Goal: Task Accomplishment & Management: Use online tool/utility

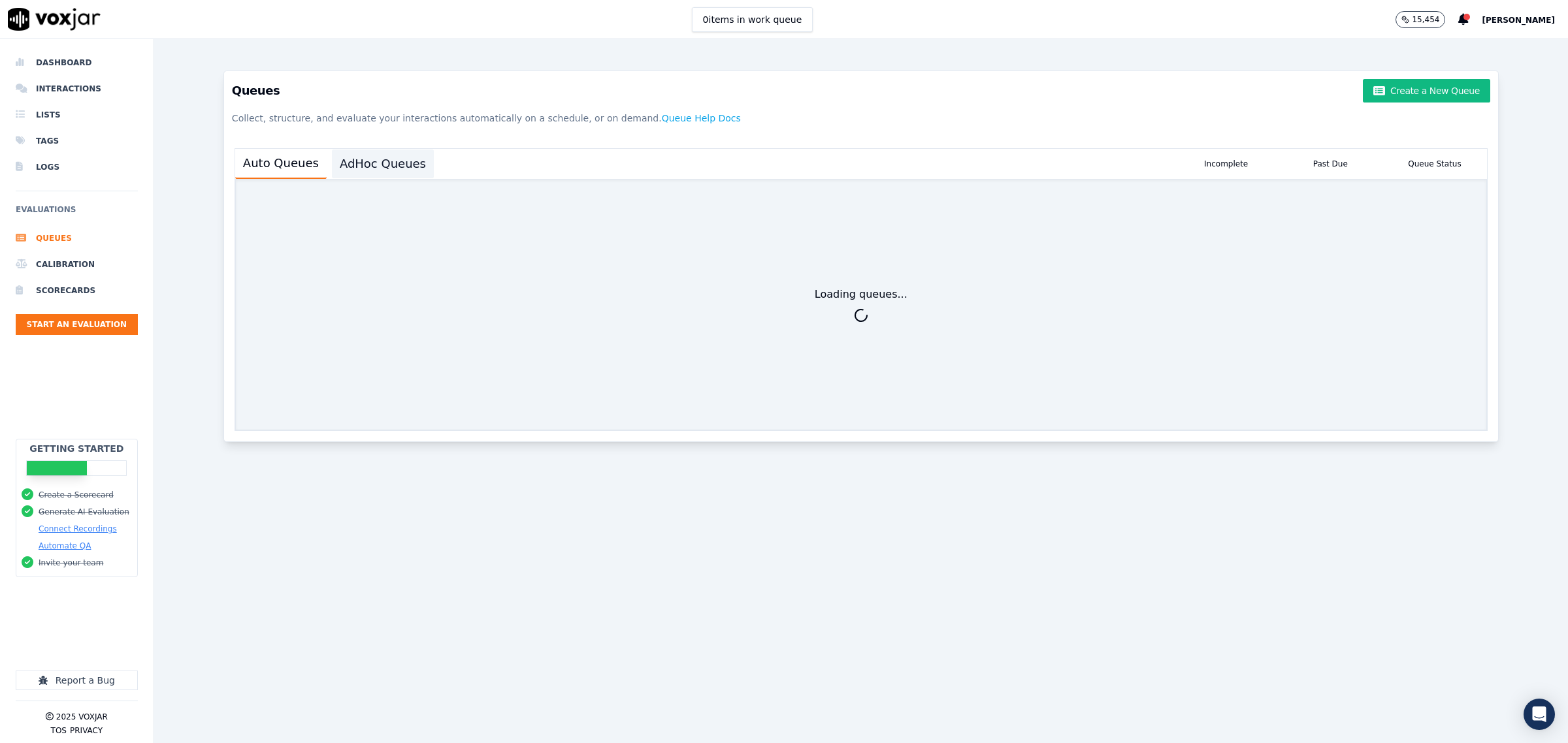
click at [371, 166] on button "AdHoc Queues" at bounding box center [383, 164] width 102 height 29
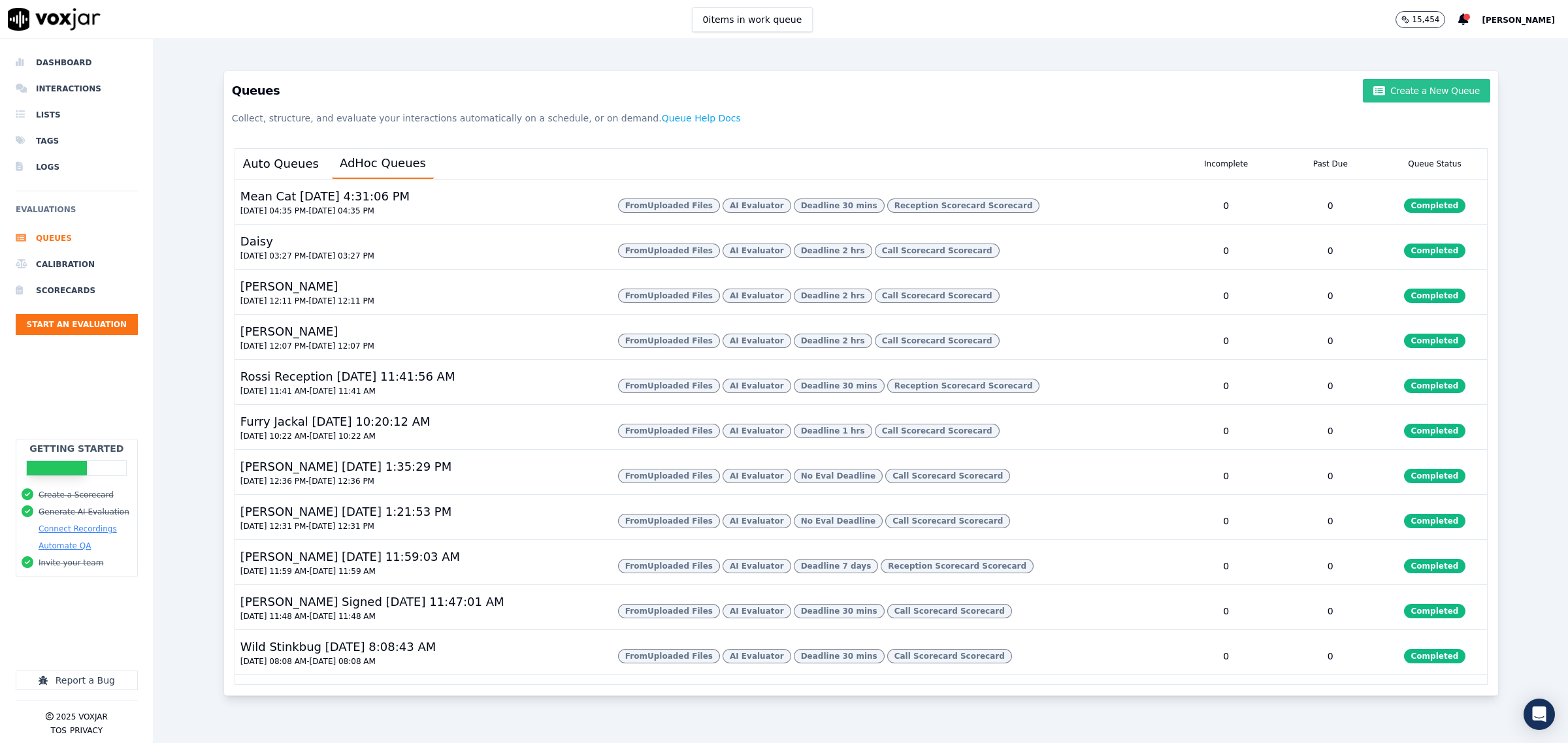
click at [1410, 87] on button "Create a New Queue" at bounding box center [1427, 90] width 127 height 23
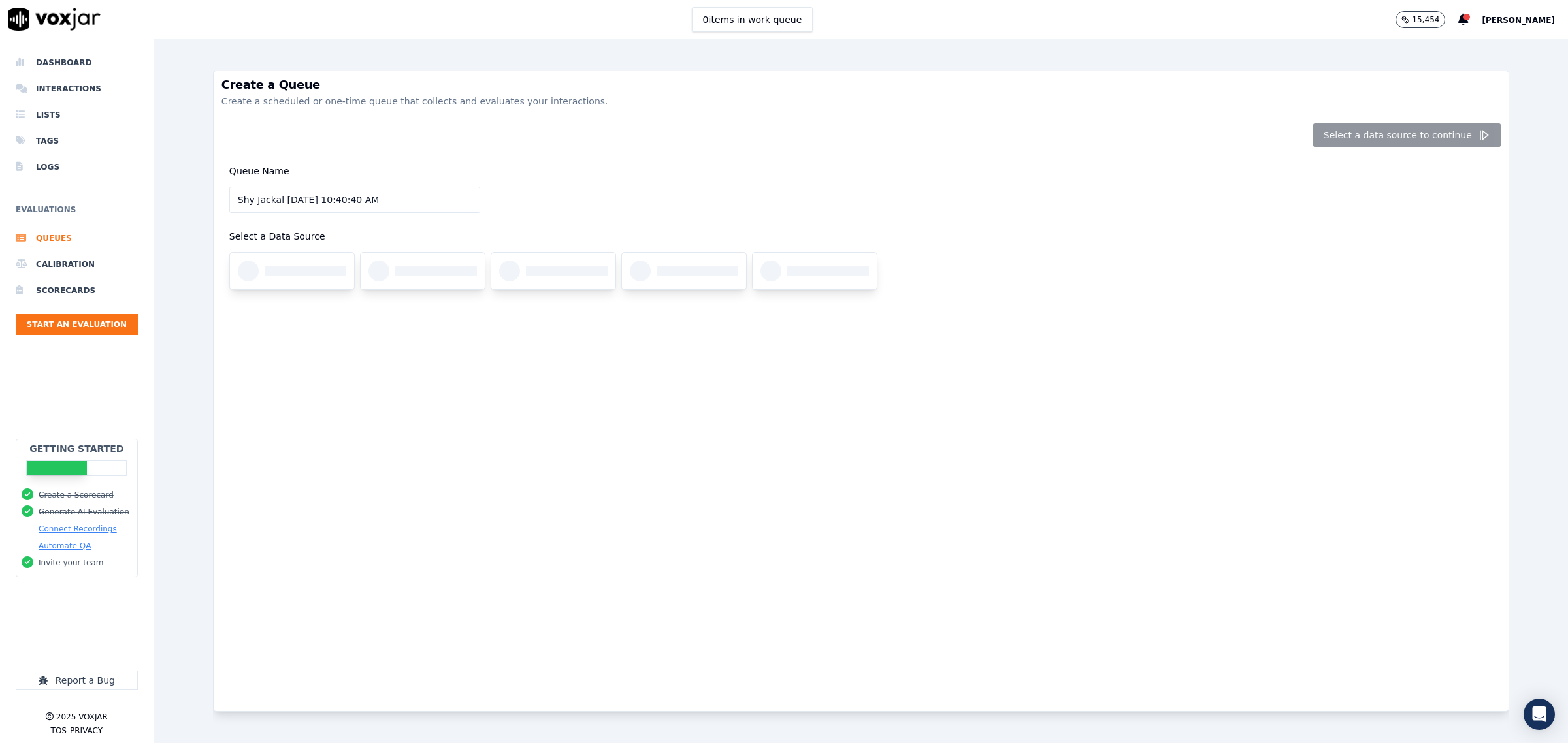
drag, startPoint x: 394, startPoint y: 198, endPoint x: -104, endPoint y: 197, distance: 498.0
click at [0, 197] on html "0 items in work queue 15,454 Zach Dashboard Interactions Lists Tags Logs Evalua…" at bounding box center [784, 371] width 1568 height 743
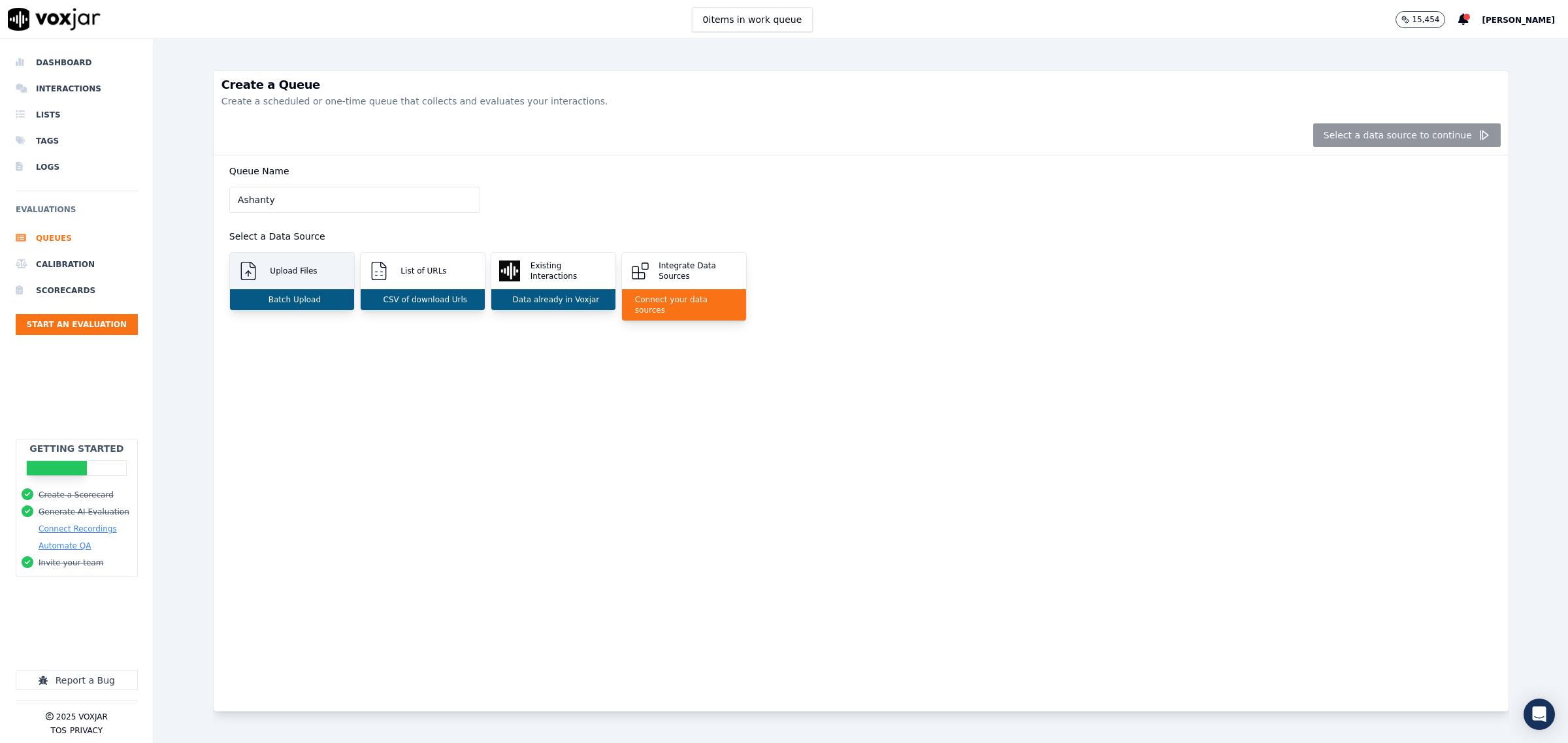
type input "Ashanty"
click at [292, 256] on div "Upload Files" at bounding box center [292, 271] width 124 height 37
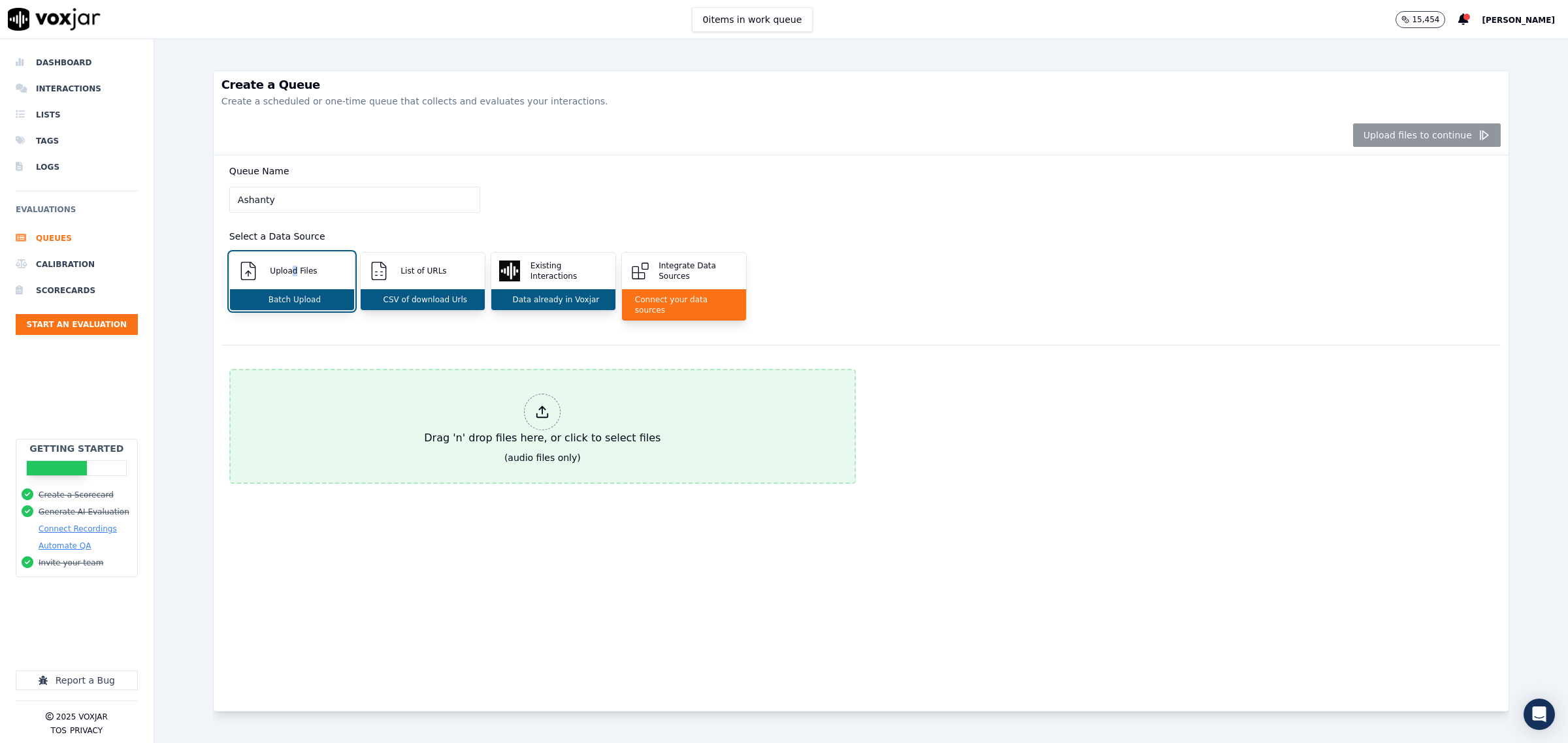
click at [319, 405] on button "Drag 'n' drop files here, or click to select files (audio files only)" at bounding box center [542, 426] width 627 height 115
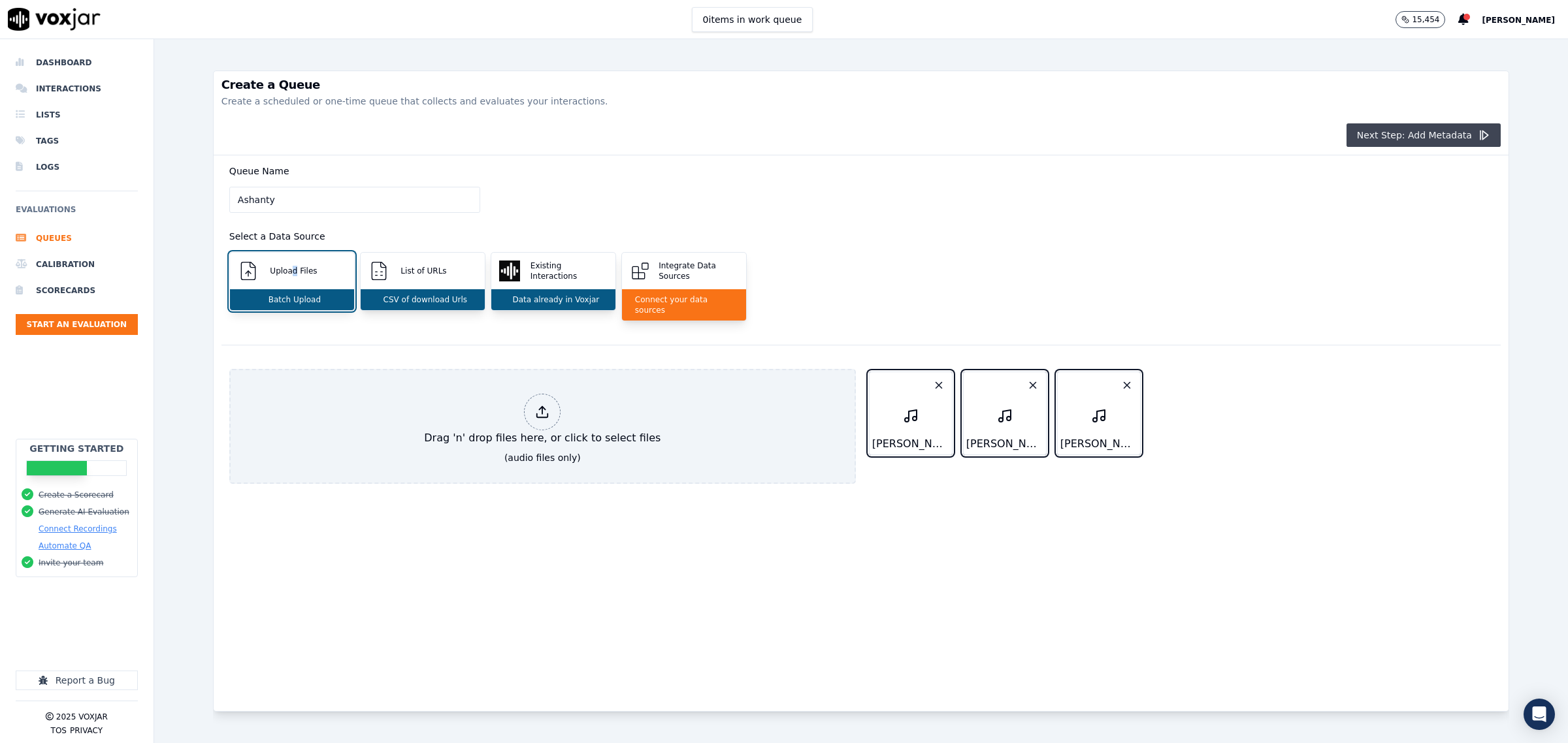
click at [1399, 137] on button "Next Step: Add Metadata" at bounding box center [1424, 135] width 154 height 23
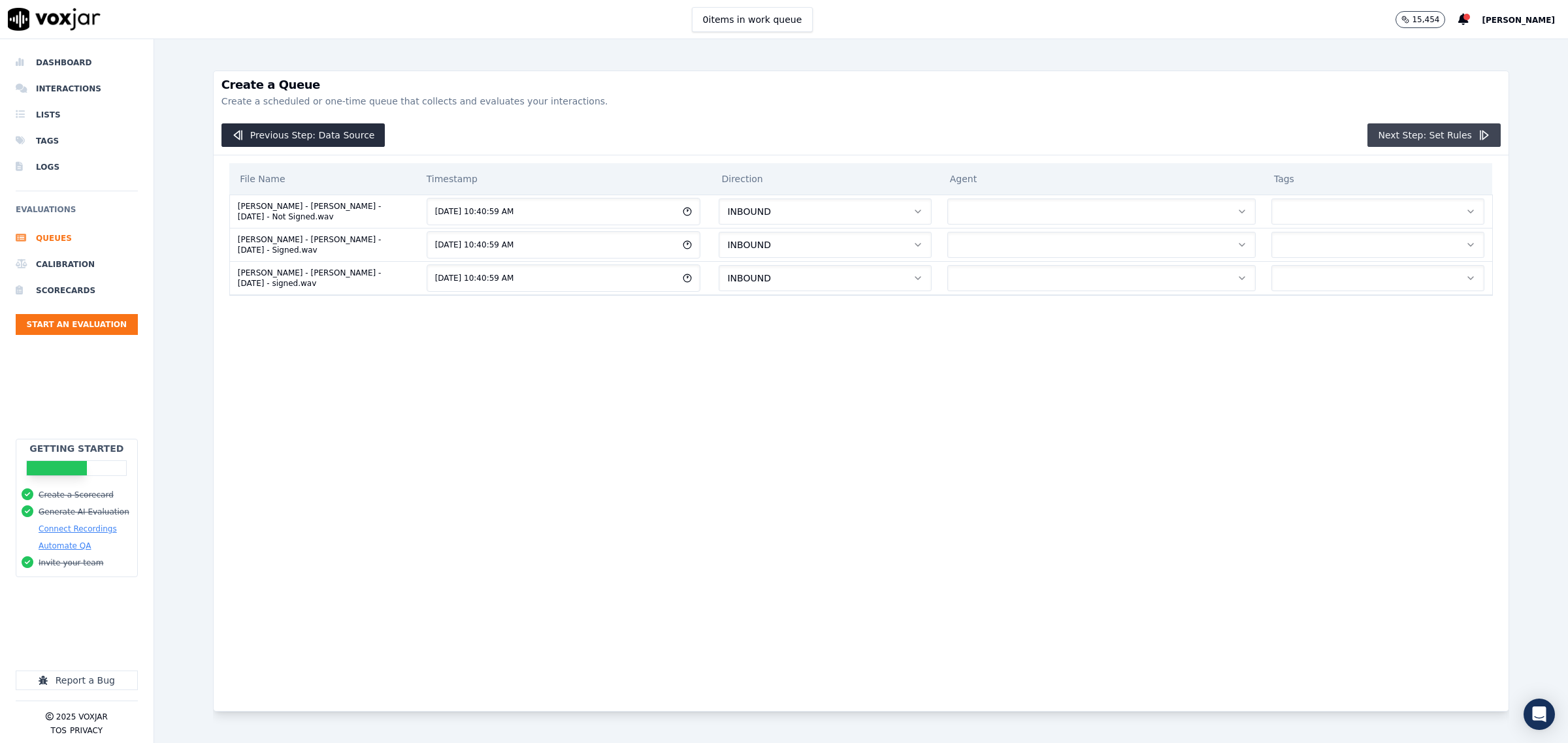
click at [1386, 137] on button "Next Step: Set Rules" at bounding box center [1434, 135] width 133 height 23
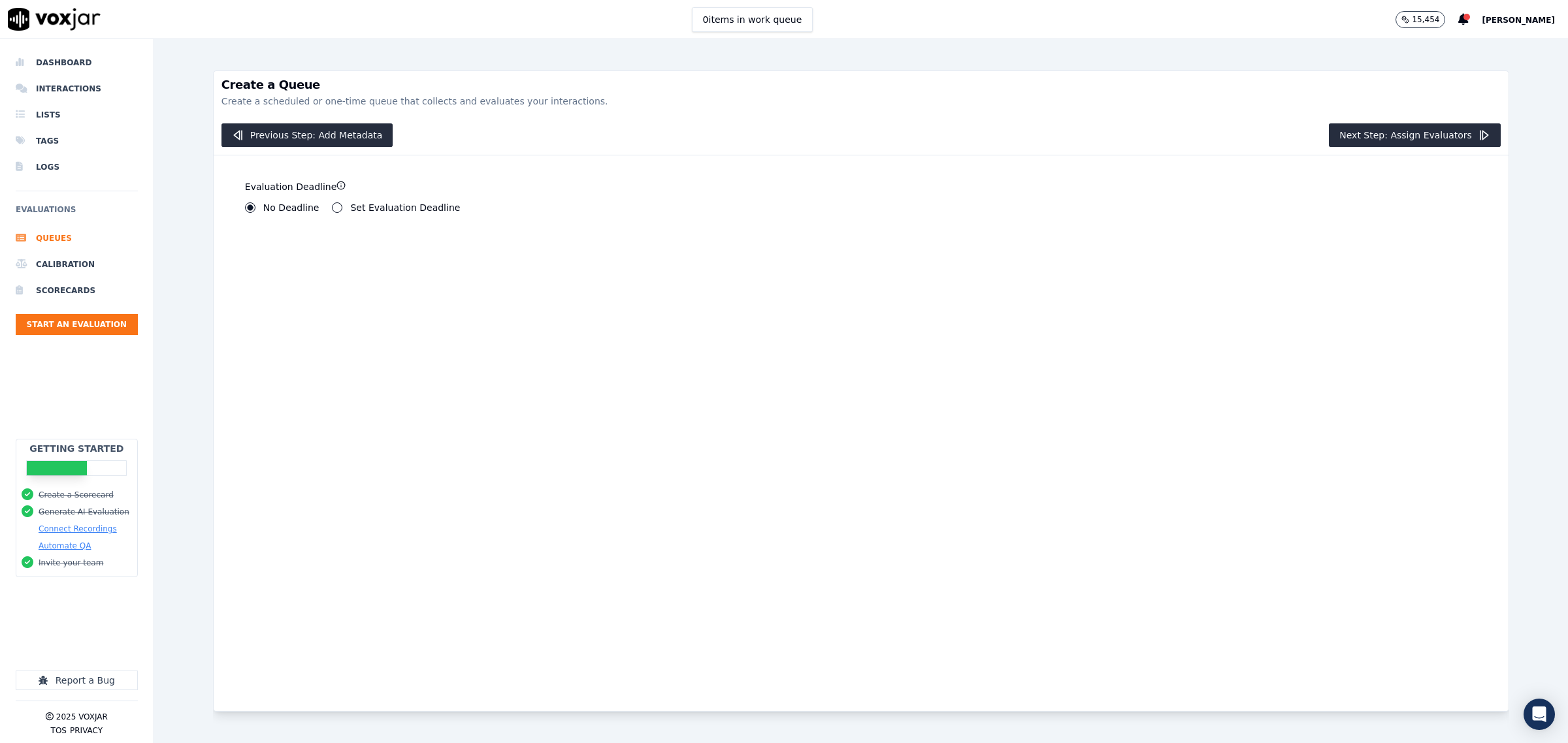
click at [324, 204] on div "**********" at bounding box center [541, 207] width 592 height 10
click at [340, 213] on div "Set Evaluation Deadline" at bounding box center [395, 207] width 128 height 10
click at [334, 209] on button "Set Evaluation Deadline" at bounding box center [337, 207] width 10 height 10
drag, startPoint x: 268, startPoint y: 252, endPoint x: 174, endPoint y: 255, distance: 94.0
click at [174, 255] on div "Create a Queue Create a scheduled or one-time queue that collects and evaluates…" at bounding box center [861, 391] width 1414 height 704
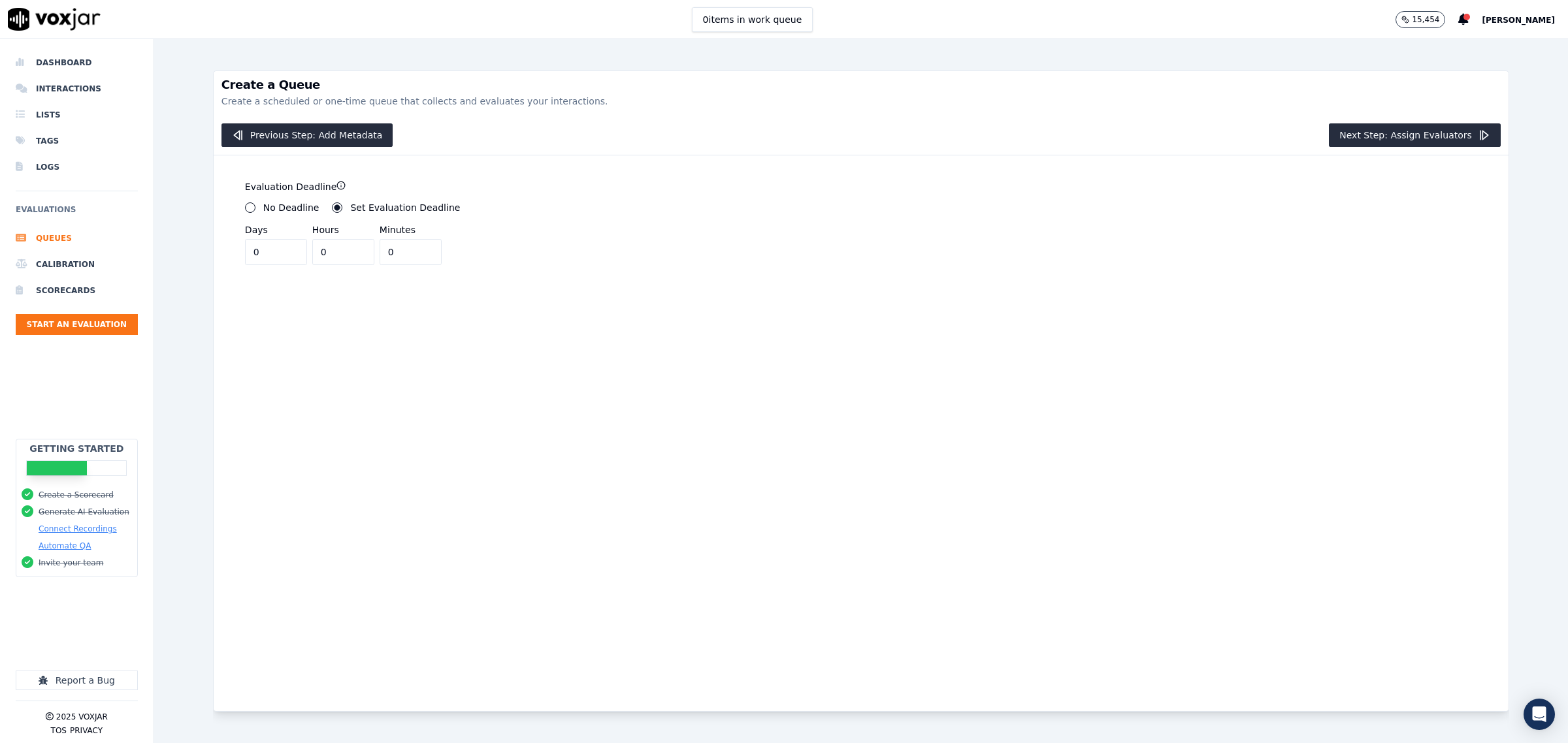
type input "0"
drag, startPoint x: 328, startPoint y: 256, endPoint x: 318, endPoint y: 256, distance: 10.0
click at [317, 256] on input "0" at bounding box center [343, 252] width 62 height 27
type input "2"
click at [1386, 139] on button "Next Step: Assign Evaluators" at bounding box center [1415, 135] width 172 height 23
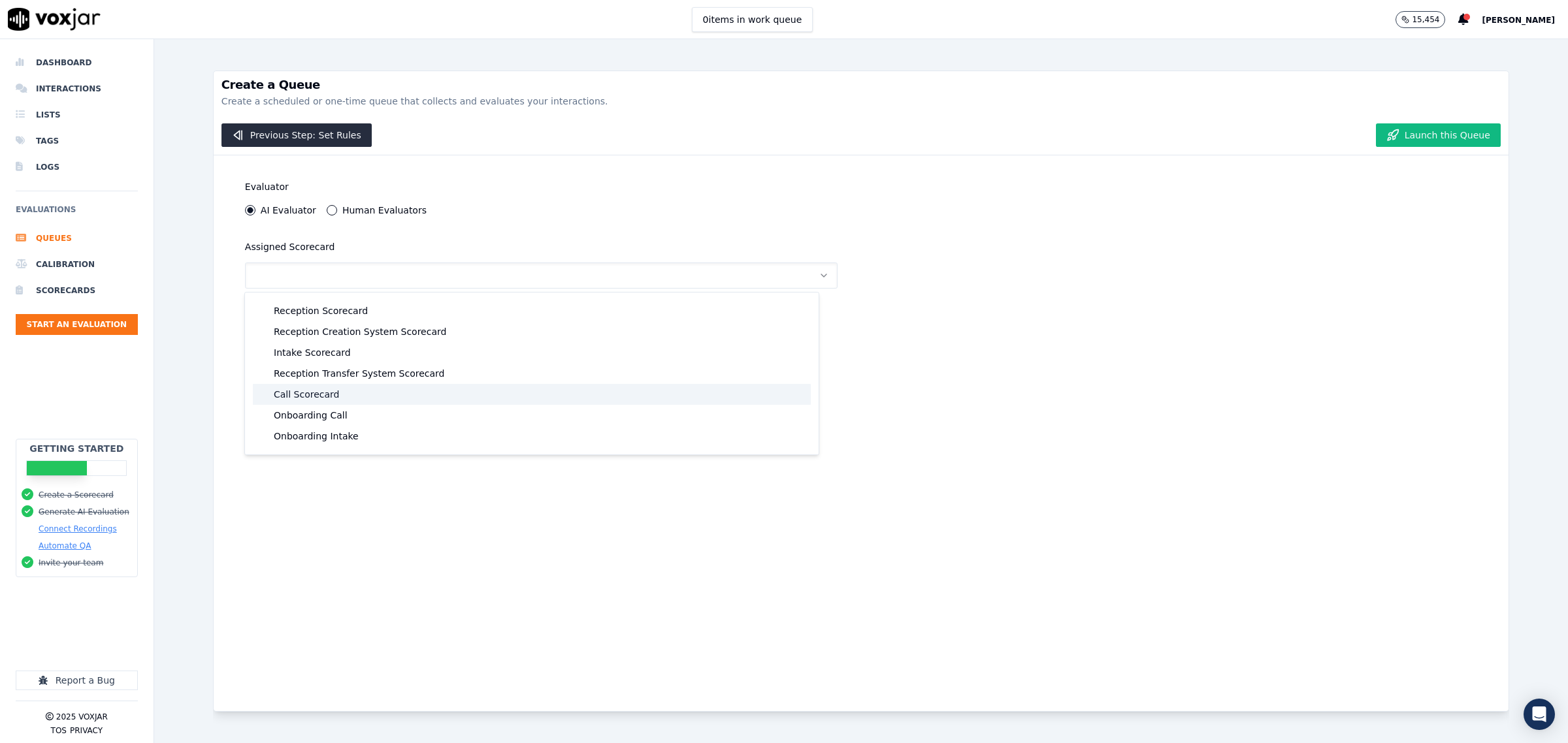
click at [312, 402] on div "Call Scorecard" at bounding box center [532, 394] width 558 height 21
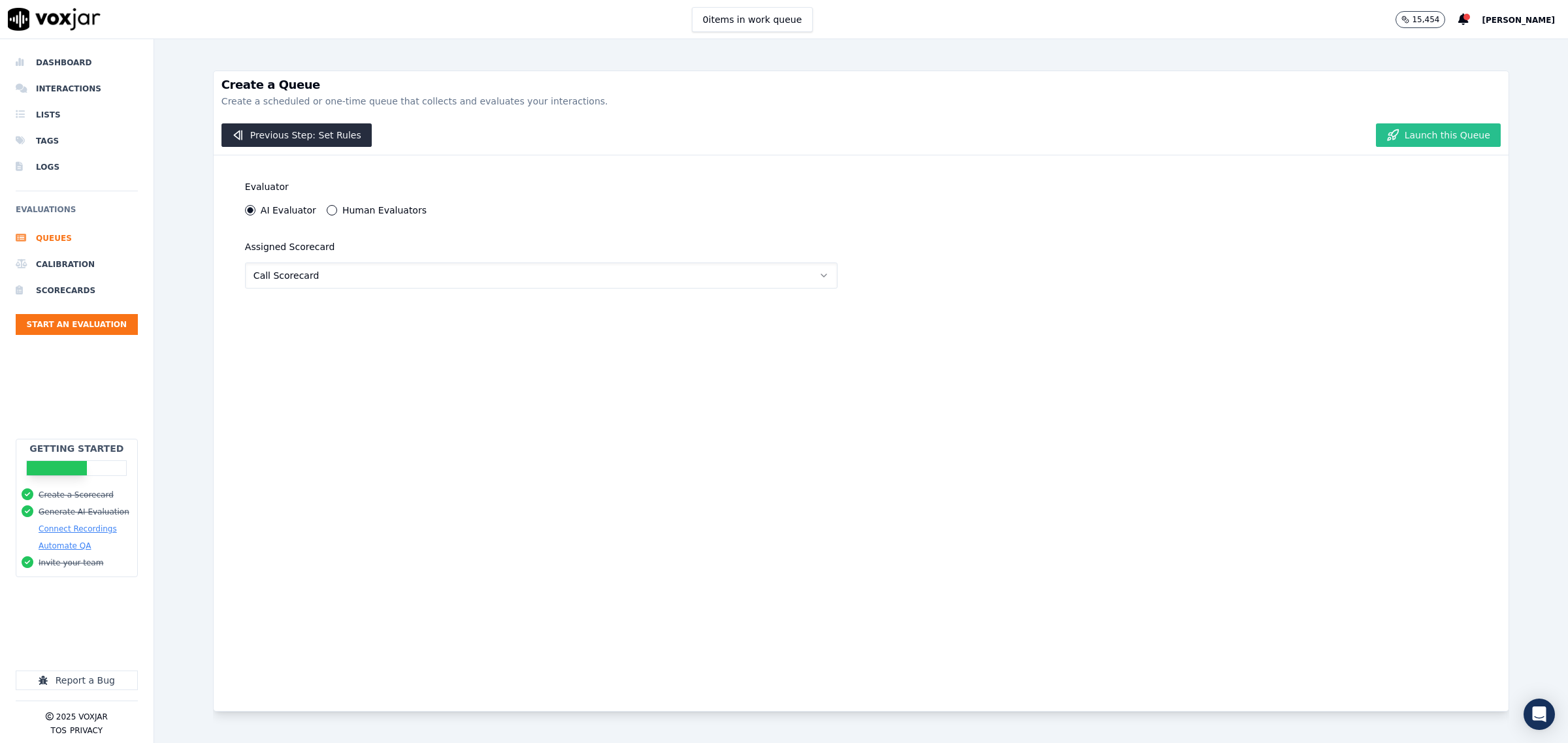
click at [1419, 141] on button "Launch this Queue" at bounding box center [1438, 135] width 125 height 23
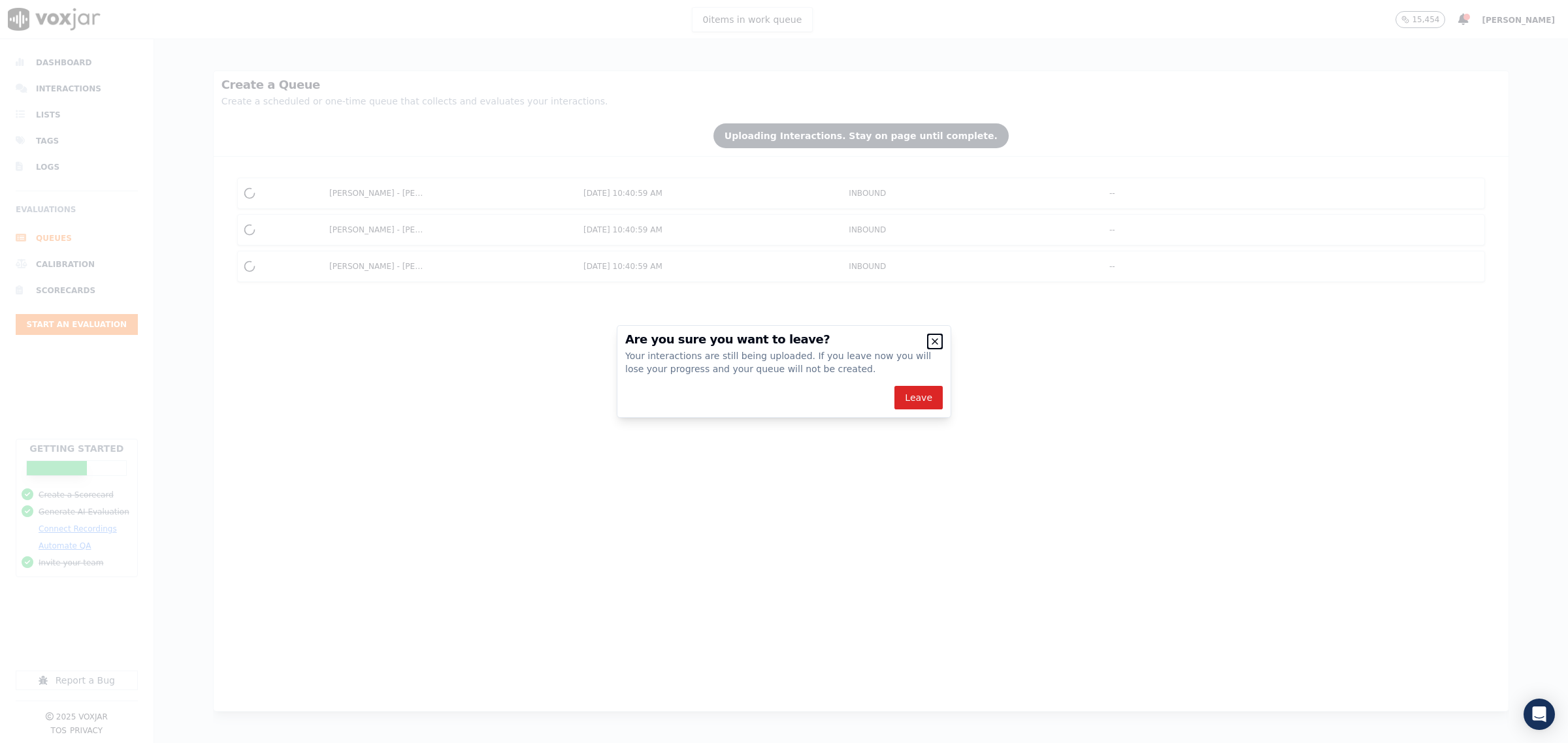
click at [933, 343] on icon "button" at bounding box center [935, 341] width 6 height 6
